Goal: Book appointment/travel/reservation

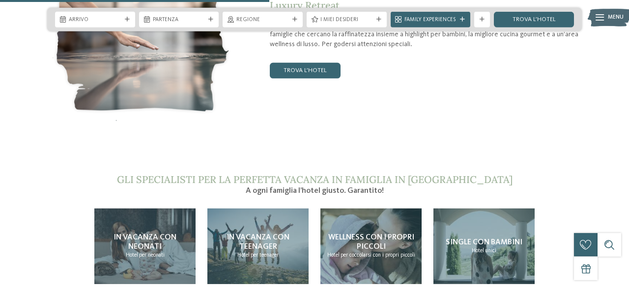
scroll to position [1635, 0]
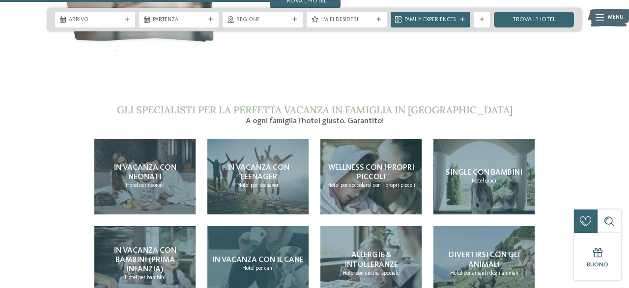
click at [278, 256] on span "In vacanza con il cane" at bounding box center [257, 260] width 91 height 8
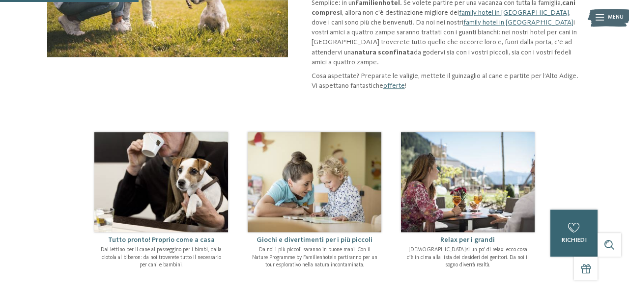
scroll to position [204, 0]
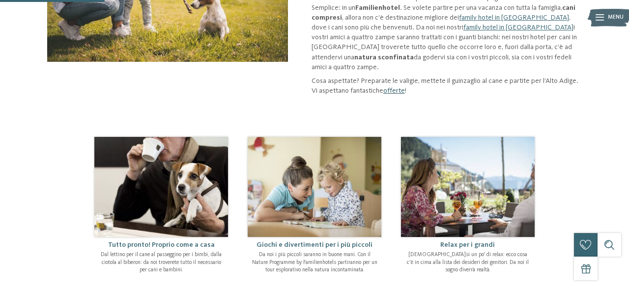
click at [387, 87] on link "offerte" at bounding box center [394, 90] width 22 height 7
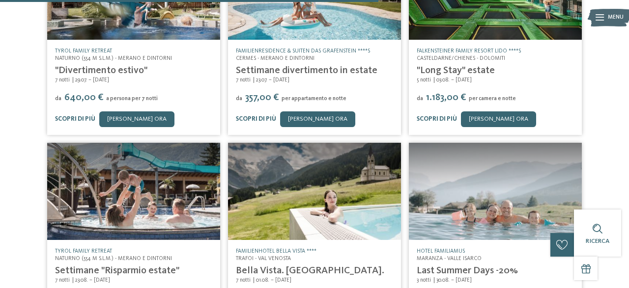
scroll to position [460, 0]
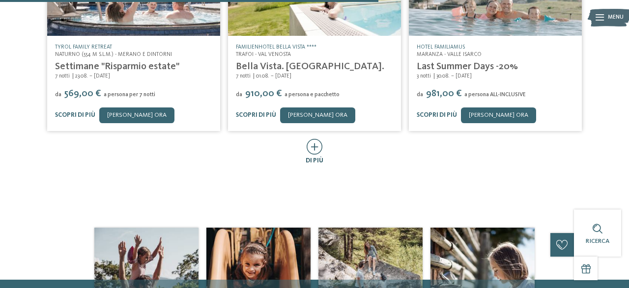
click at [316, 139] on icon at bounding box center [315, 147] width 16 height 16
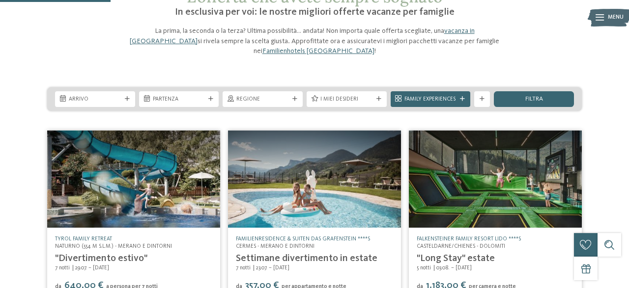
scroll to position [51, 0]
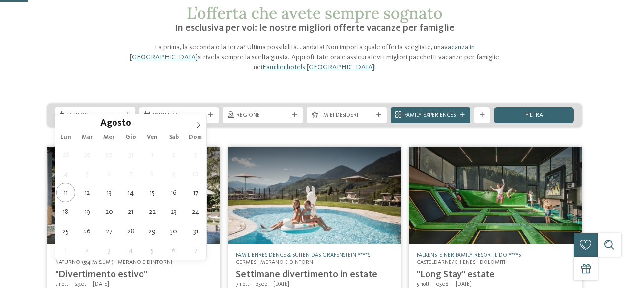
click at [126, 113] on icon at bounding box center [127, 115] width 5 height 5
type div "19.08.2025"
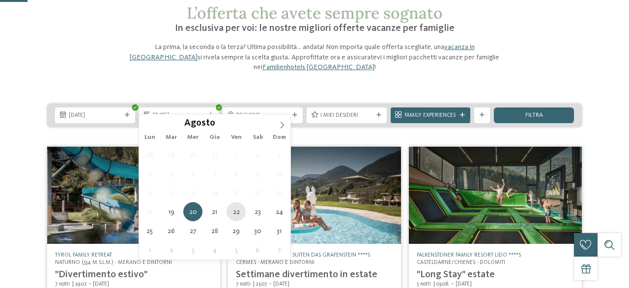
type div "22.08.2025"
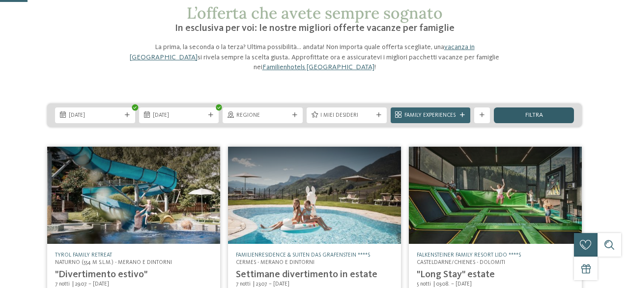
click at [532, 113] on span "filtra" at bounding box center [534, 116] width 18 height 6
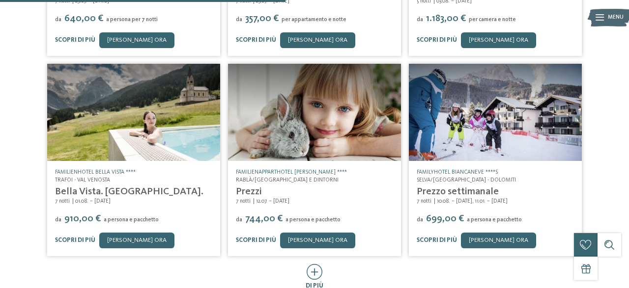
scroll to position [331, 0]
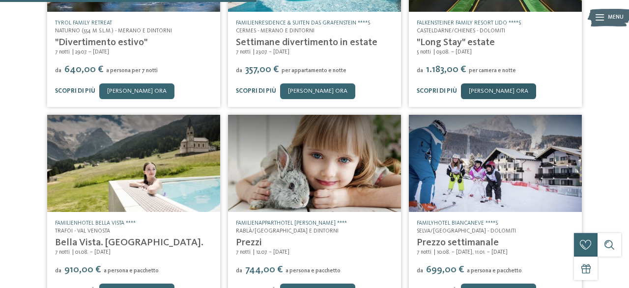
click at [491, 84] on link "[PERSON_NAME] ora" at bounding box center [498, 92] width 75 height 16
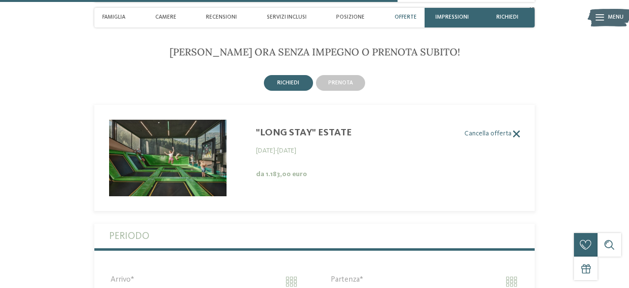
scroll to position [1854, 0]
click at [283, 138] on label "Cancella offerta" at bounding box center [306, 134] width 425 height 8
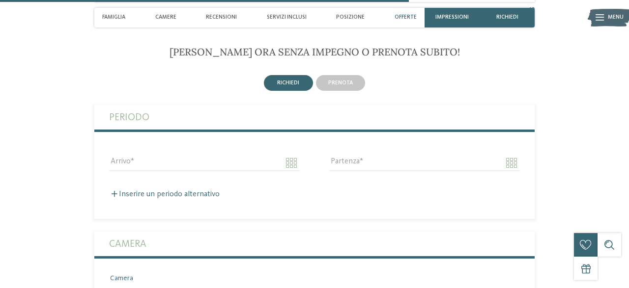
scroll to position [1700, 0]
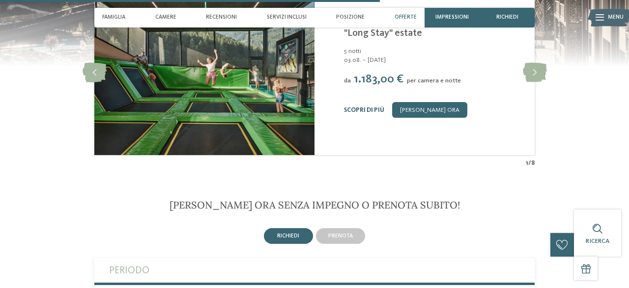
click at [380, 113] on link "Scopri di più" at bounding box center [364, 110] width 40 height 6
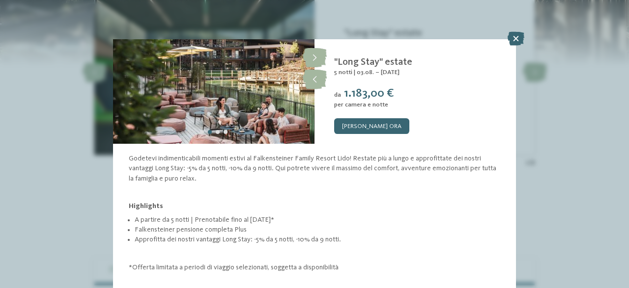
scroll to position [47, 0]
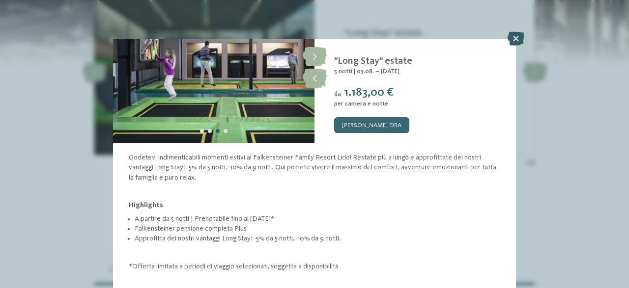
click at [515, 38] on icon at bounding box center [516, 39] width 17 height 14
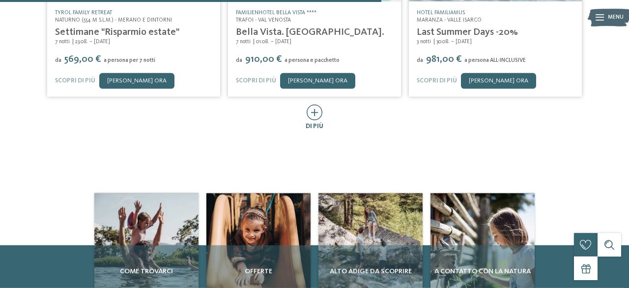
scroll to position [460, 0]
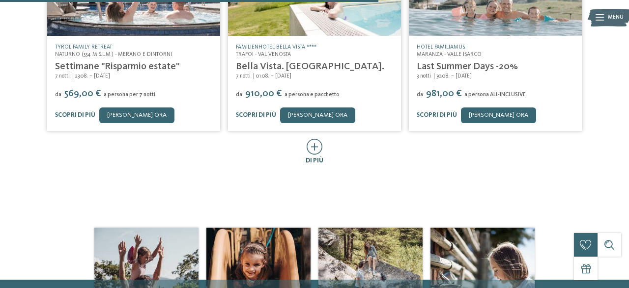
click at [310, 139] on icon at bounding box center [315, 147] width 16 height 16
click at [0, 0] on img at bounding box center [0, 0] width 0 height 0
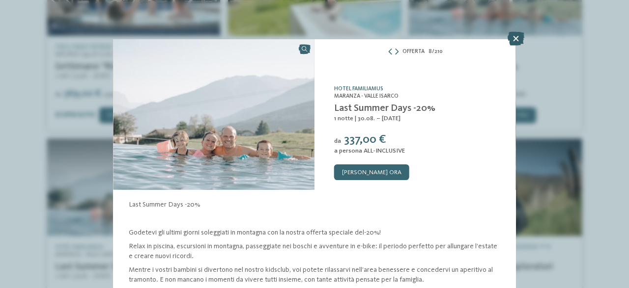
click at [511, 39] on icon at bounding box center [516, 39] width 17 height 14
